Goal: Find contact information: Find contact information

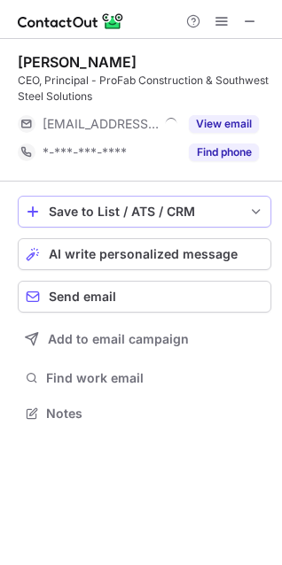
scroll to position [401, 282]
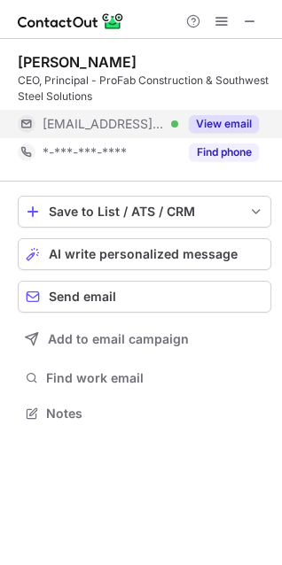
click at [232, 122] on button "View email" at bounding box center [224, 124] width 70 height 18
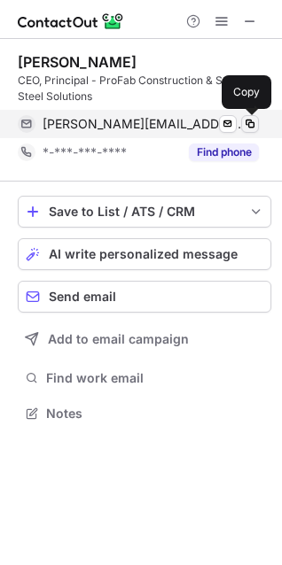
click at [253, 128] on span at bounding box center [250, 124] width 14 height 14
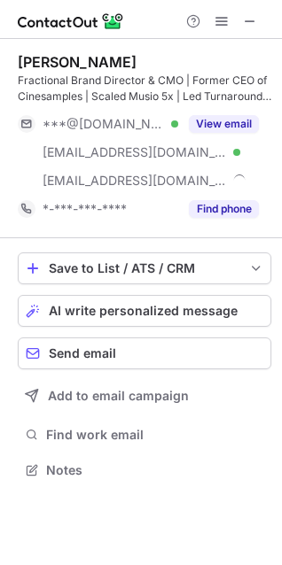
scroll to position [458, 282]
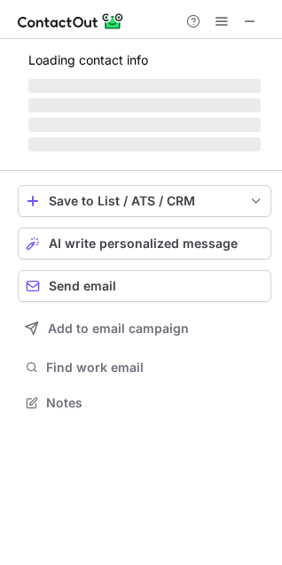
scroll to position [414, 282]
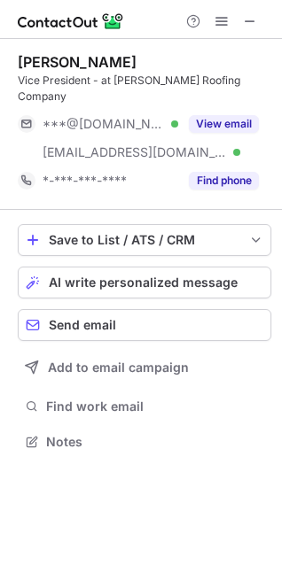
click at [27, 58] on div "John Kaiser" at bounding box center [77, 62] width 119 height 18
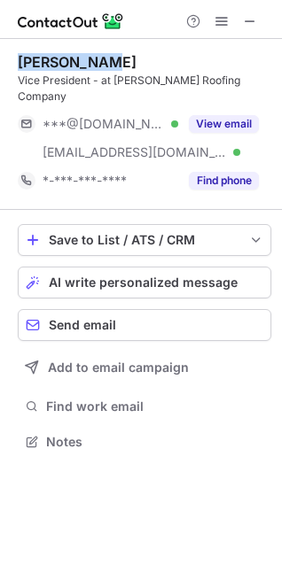
drag, startPoint x: 27, startPoint y: 58, endPoint x: 67, endPoint y: 59, distance: 39.9
click at [67, 59] on div "John Kaiser" at bounding box center [77, 62] width 119 height 18
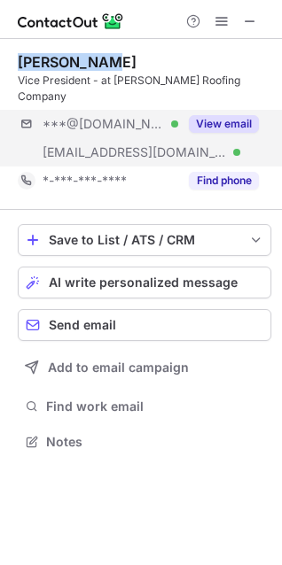
copy div "John Kaiser"
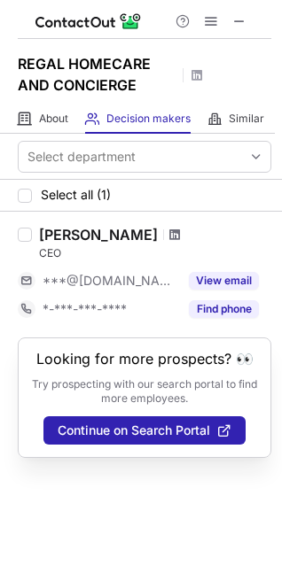
click at [169, 236] on span at bounding box center [174, 235] width 11 height 14
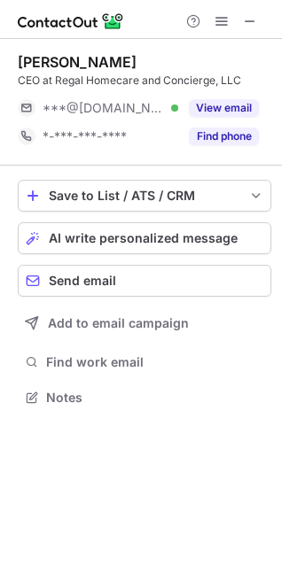
scroll to position [385, 282]
click at [63, 65] on div "Dr. LaKisha Irby" at bounding box center [77, 62] width 119 height 18
drag, startPoint x: 63, startPoint y: 65, endPoint x: 102, endPoint y: 65, distance: 39.0
click at [102, 65] on div "Dr. LaKisha Irby" at bounding box center [77, 62] width 119 height 18
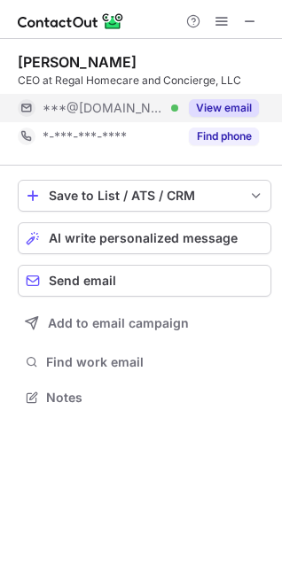
copy div "LaKisha Irby"
click at [215, 104] on button "View email" at bounding box center [224, 108] width 70 height 18
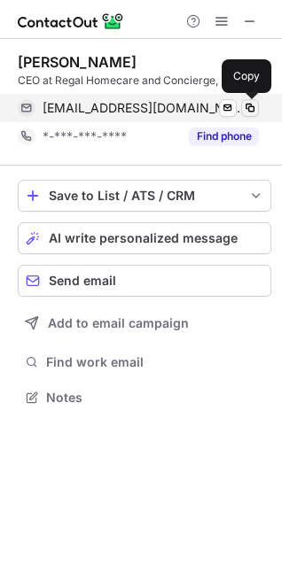
click at [246, 109] on span at bounding box center [250, 108] width 14 height 14
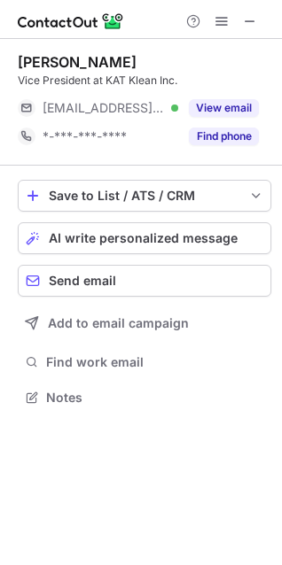
scroll to position [385, 282]
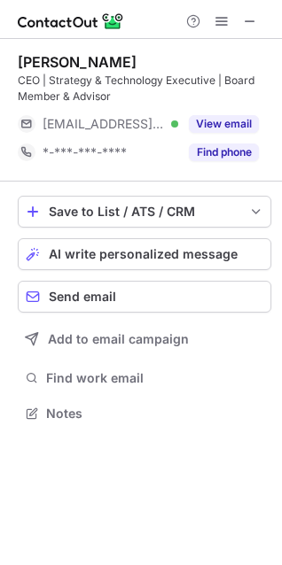
scroll to position [401, 282]
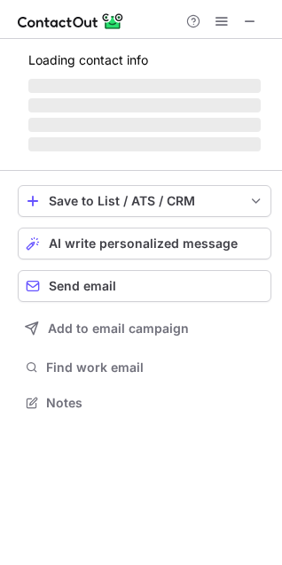
scroll to position [486, 282]
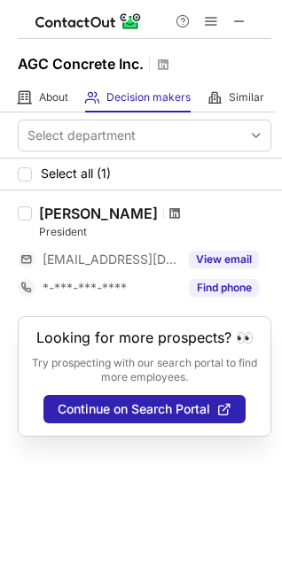
click at [169, 214] on span at bounding box center [174, 213] width 11 height 14
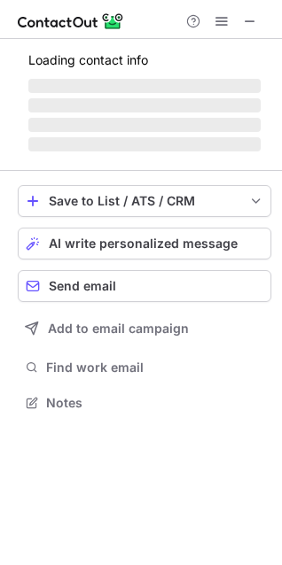
scroll to position [385, 282]
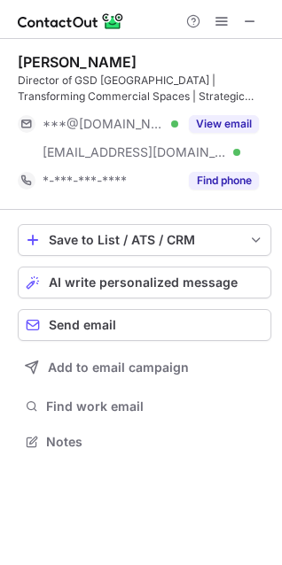
scroll to position [430, 282]
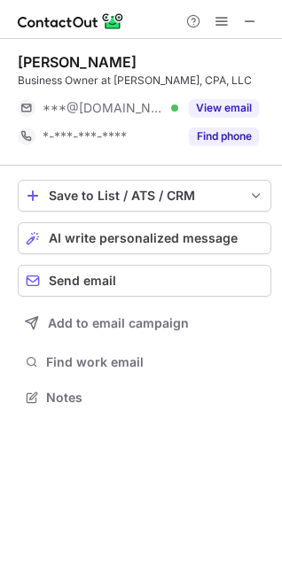
scroll to position [385, 282]
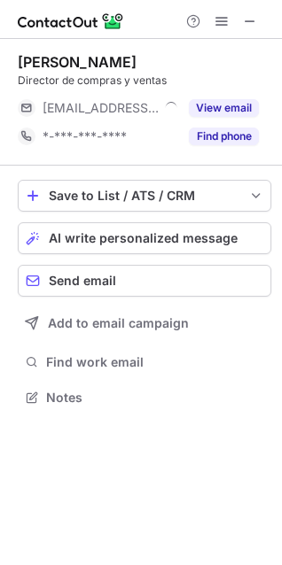
scroll to position [385, 282]
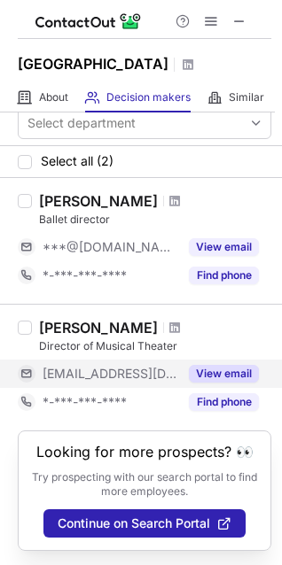
scroll to position [50, 0]
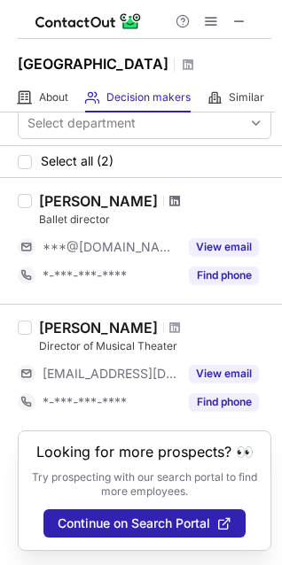
click at [174, 194] on span at bounding box center [174, 201] width 11 height 14
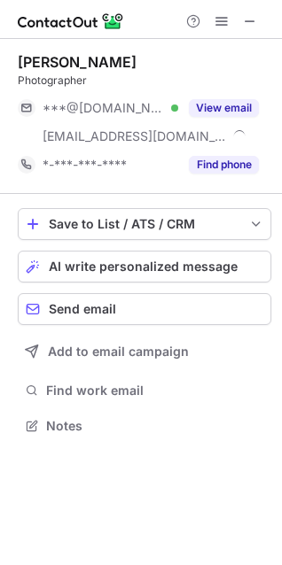
scroll to position [414, 282]
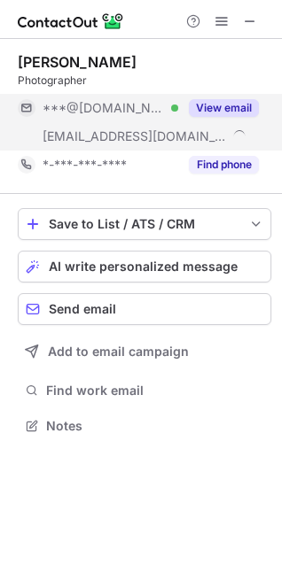
click at [206, 104] on button "View email" at bounding box center [224, 108] width 70 height 18
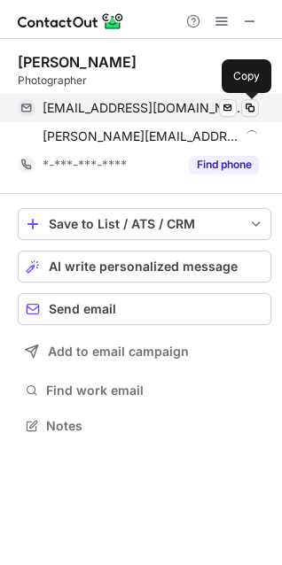
click at [247, 107] on span at bounding box center [250, 108] width 14 height 14
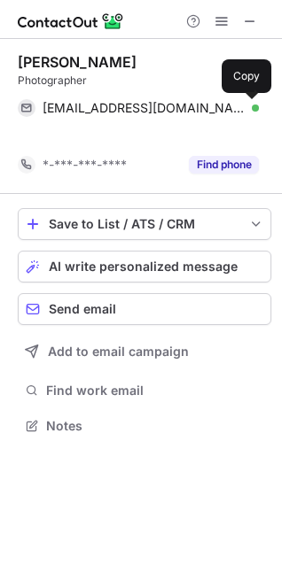
scroll to position [385, 282]
